Goal: Task Accomplishment & Management: Use online tool/utility

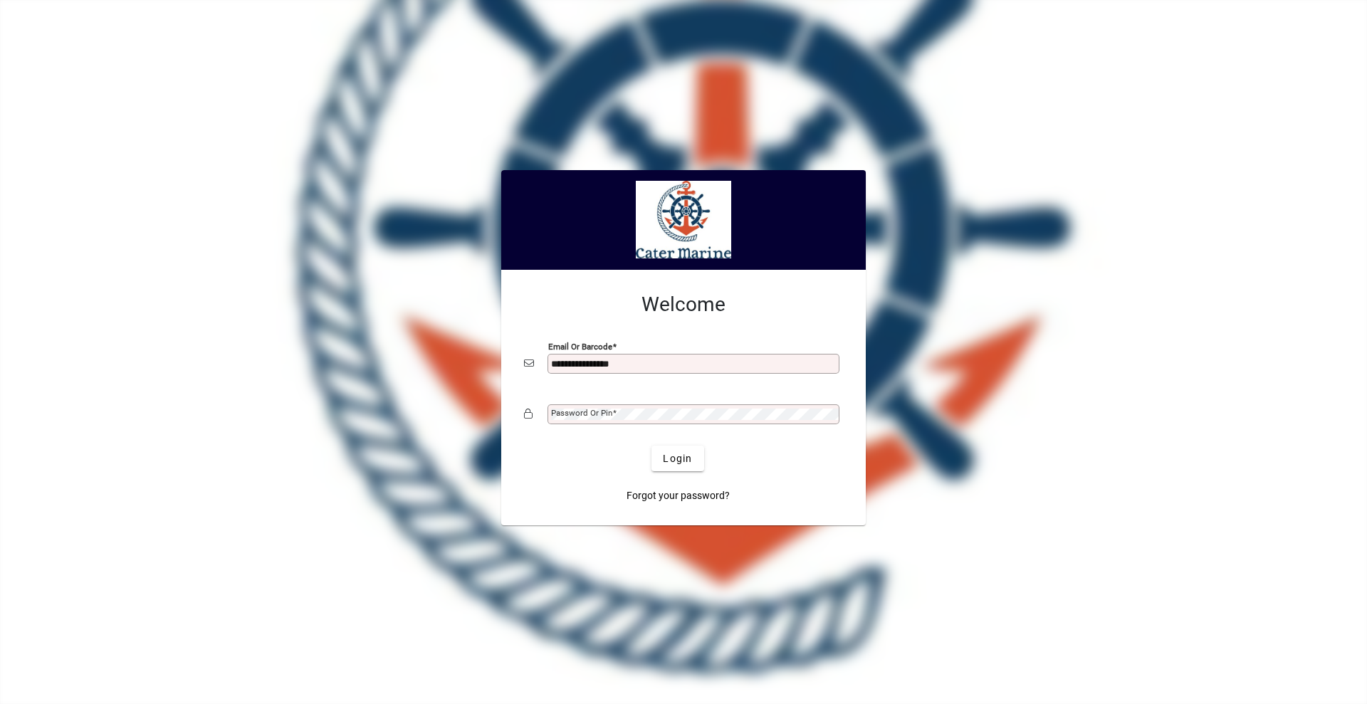
type input "**********"
click at [651, 446] on button "Login" at bounding box center [677, 459] width 52 height 26
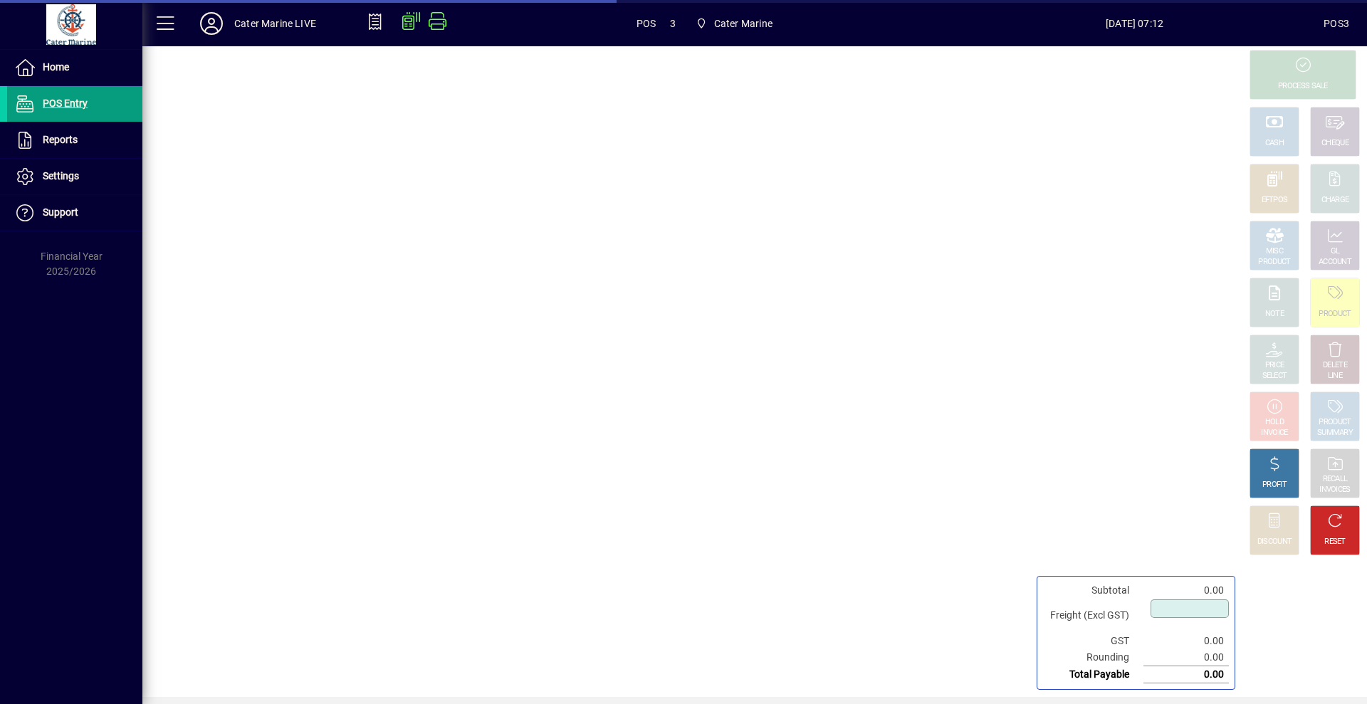
type input "****"
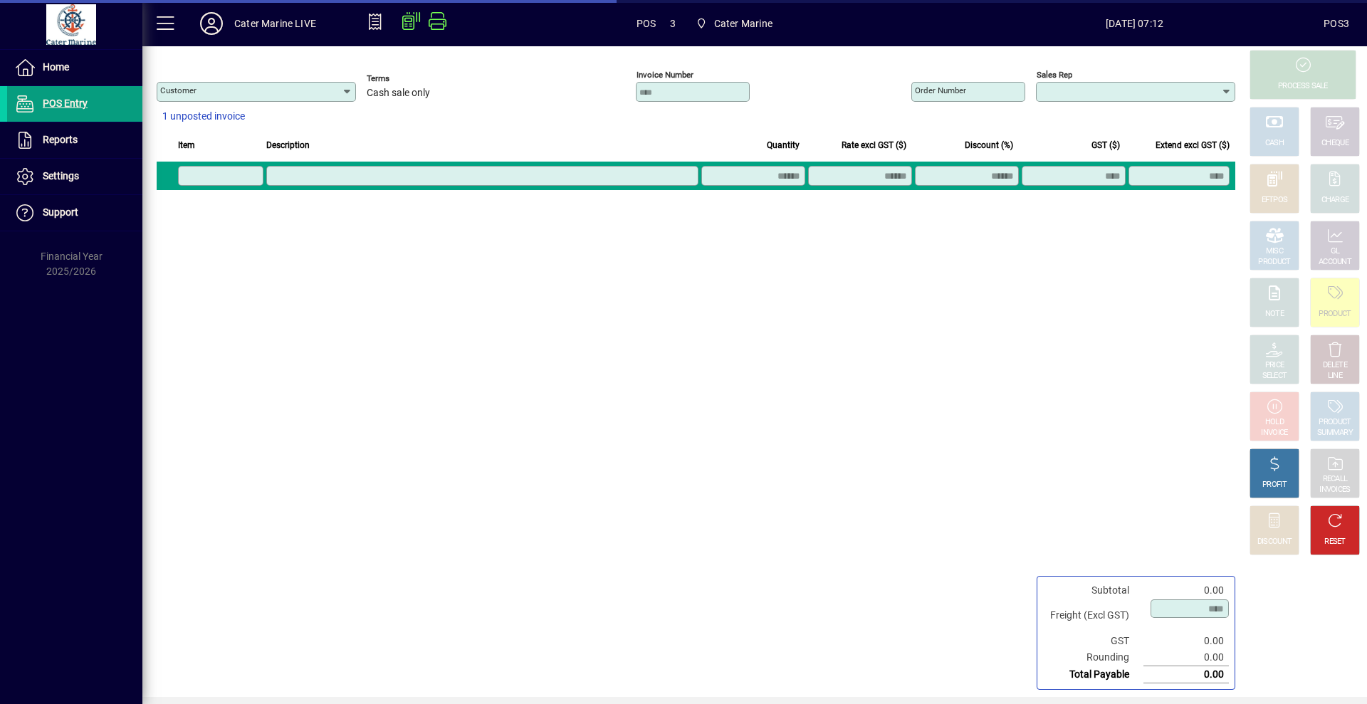
type input "**********"
